Goal: Book appointment/travel/reservation

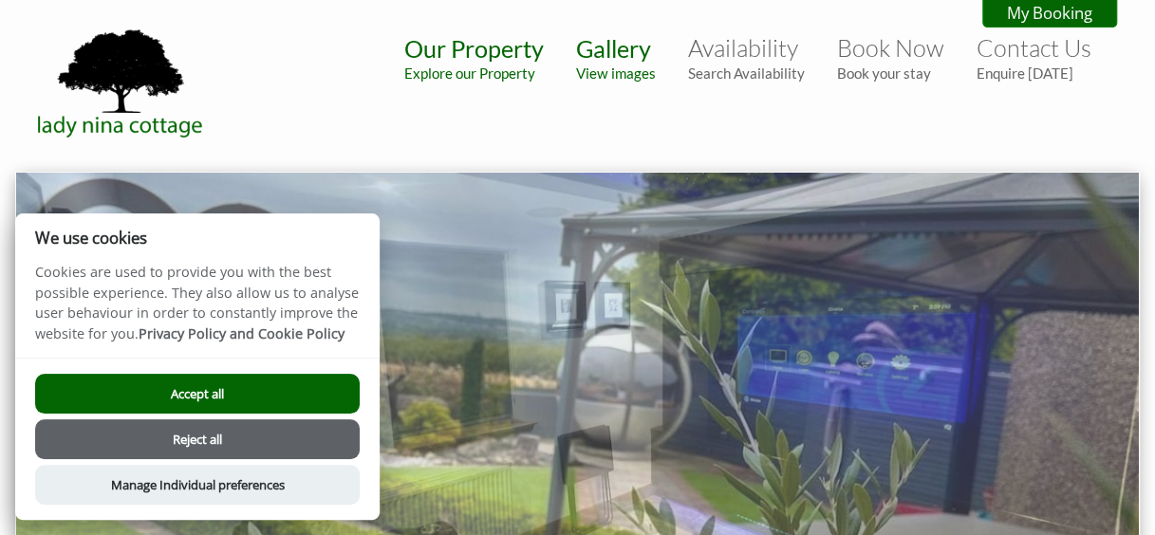
click at [204, 402] on button "Accept all" at bounding box center [197, 394] width 325 height 40
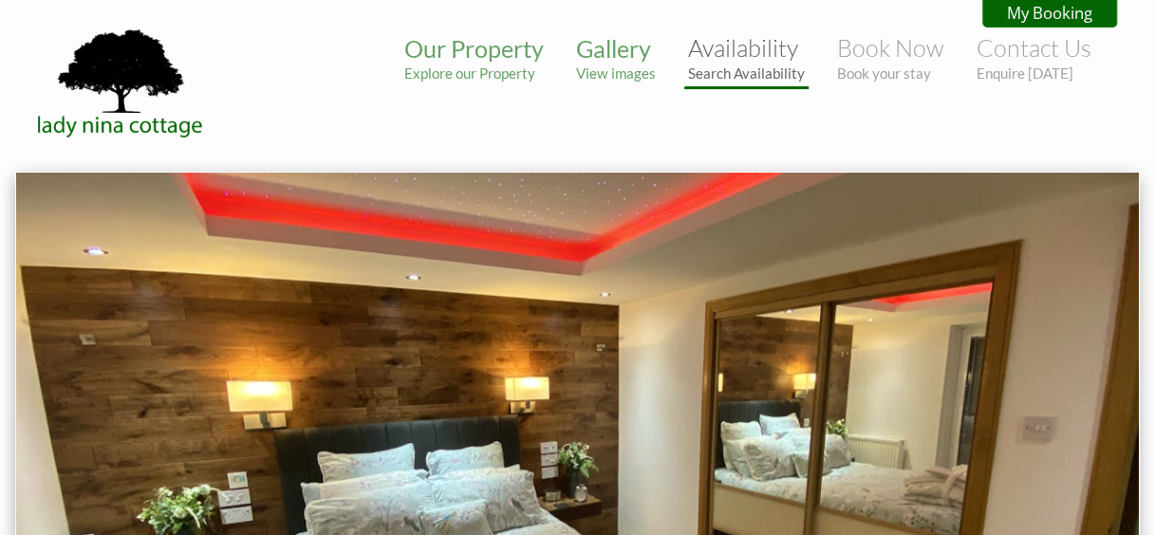
click at [740, 65] on small "Search Availability" at bounding box center [746, 73] width 117 height 17
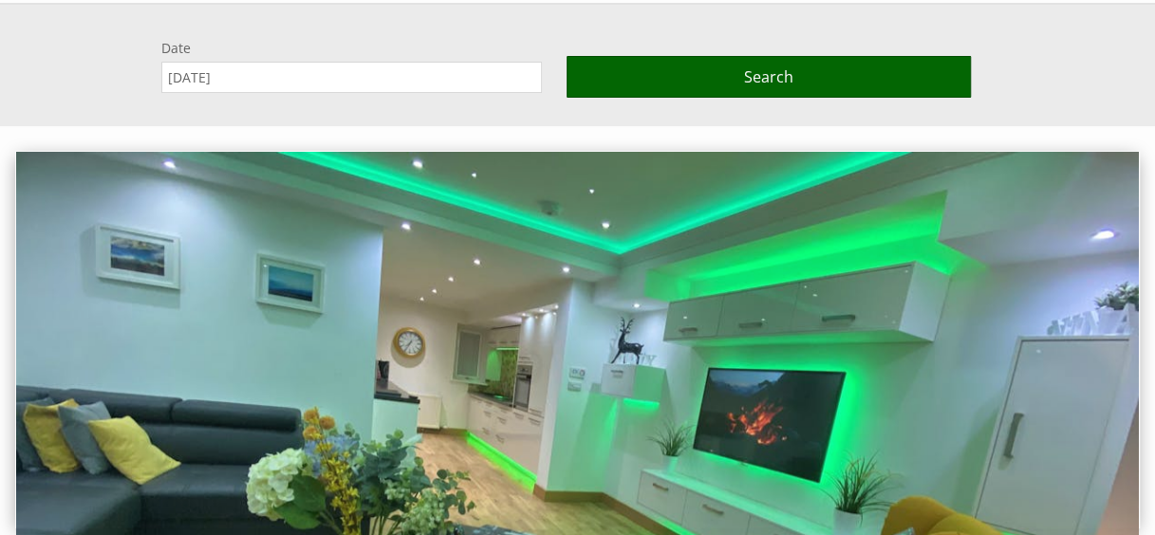
scroll to position [172, 0]
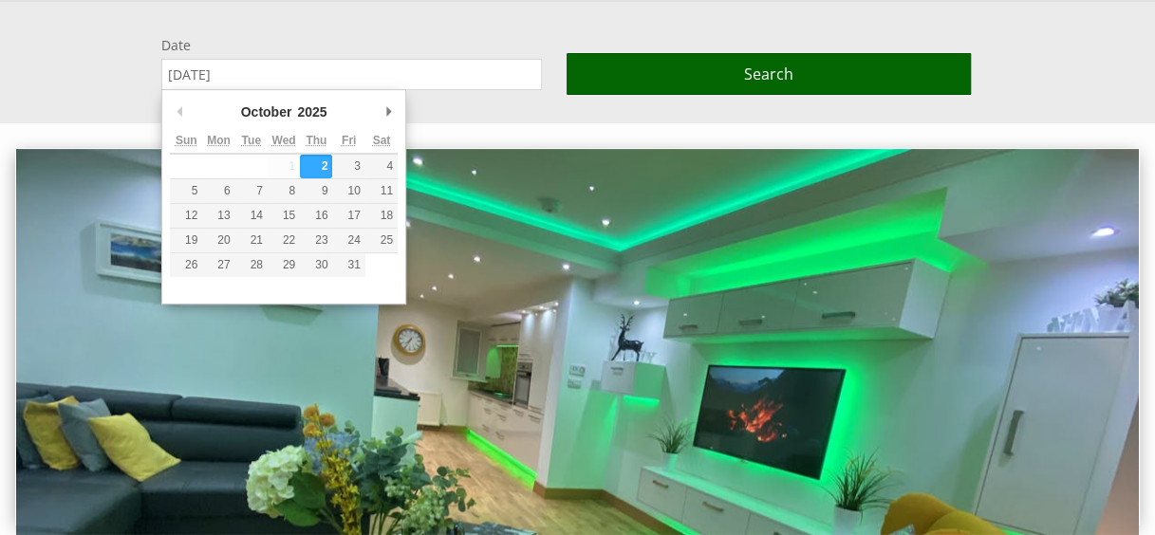
click at [389, 59] on input "[DATE]" at bounding box center [351, 74] width 381 height 31
type input "[DATE]"
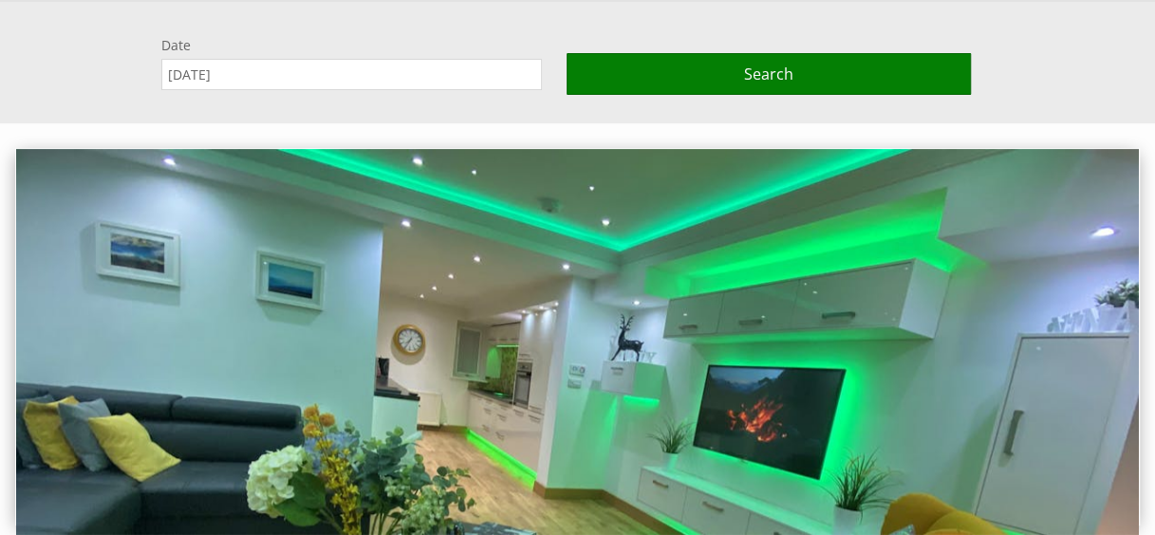
click at [687, 66] on button "Search" at bounding box center [769, 74] width 404 height 42
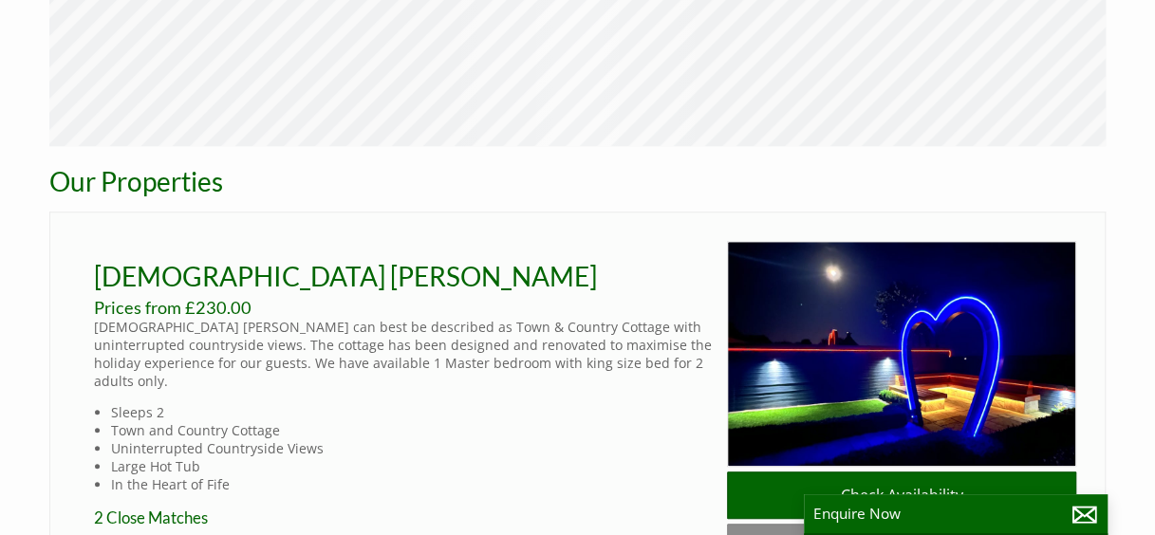
scroll to position [692, 0]
